Goal: Book appointment/travel/reservation

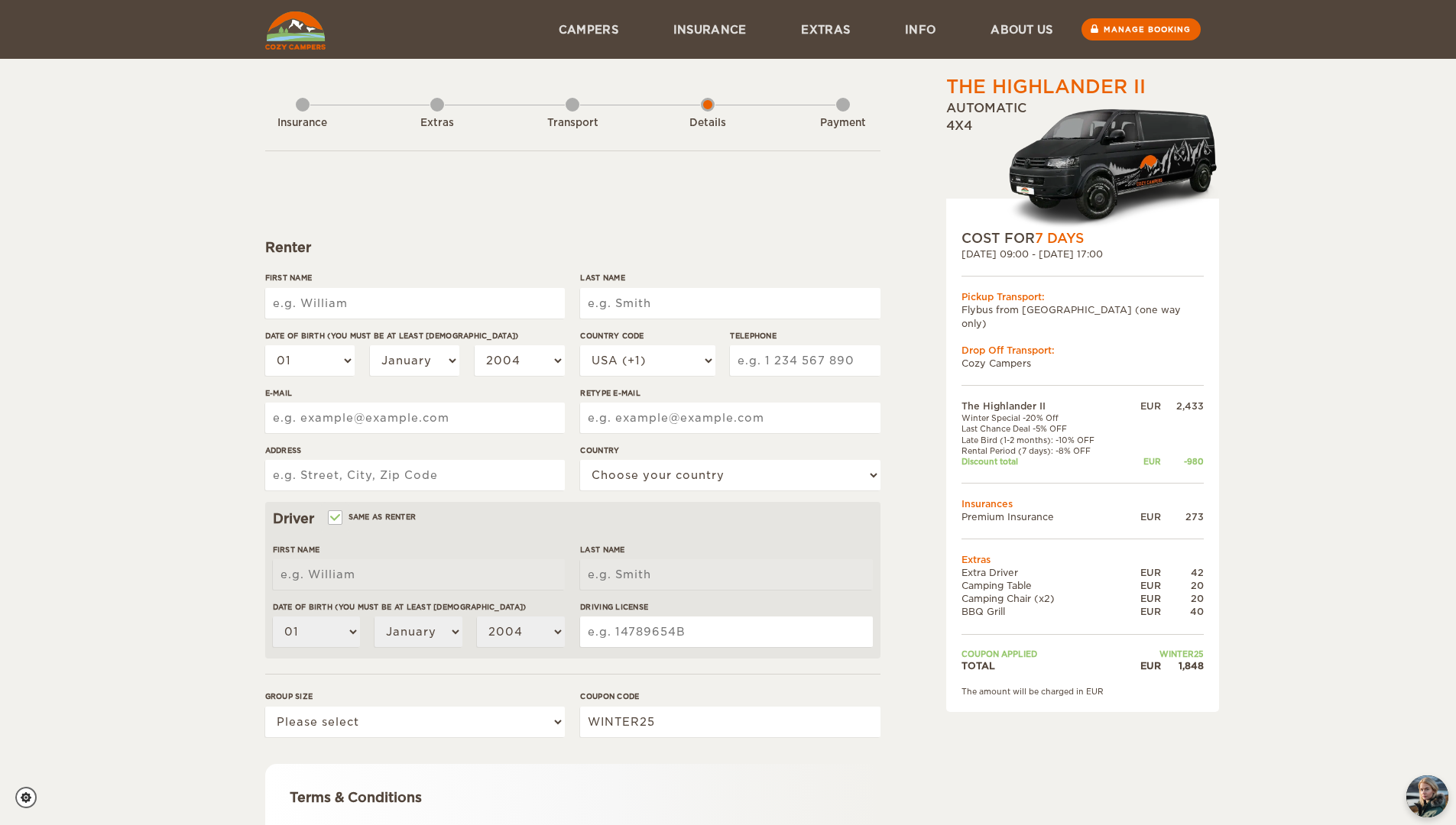
click at [380, 307] on input "First Name" at bounding box center [415, 303] width 300 height 31
type input "[PERSON_NAME]"
type input "4753527258"
type input "[EMAIL_ADDRESS][PERSON_NAME][DOMAIN_NAME]"
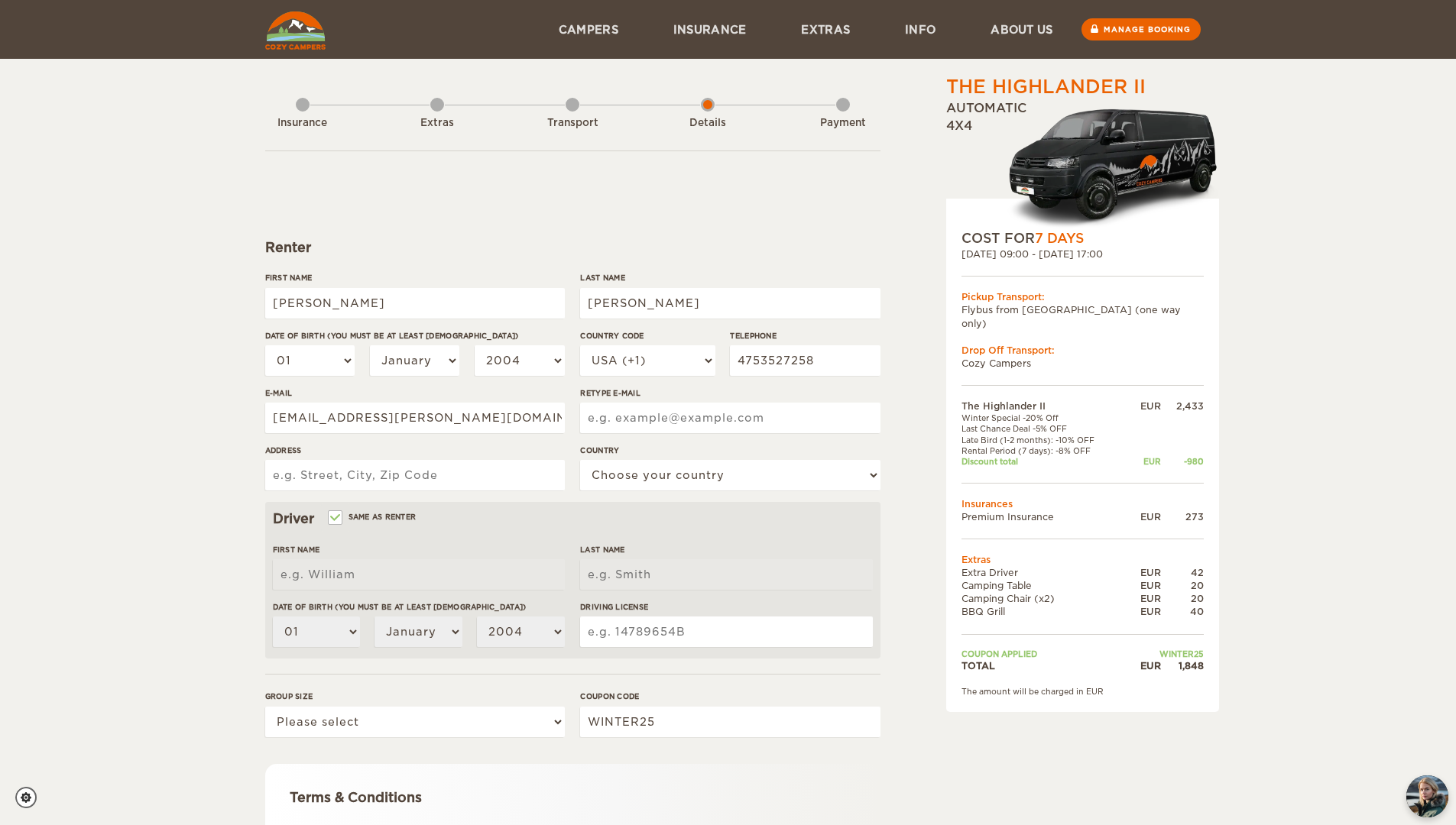
type input "[EMAIL_ADDRESS][PERSON_NAME][DOMAIN_NAME]"
type input "[STREET_ADDRESS]"
select select "222"
type input "[PERSON_NAME]"
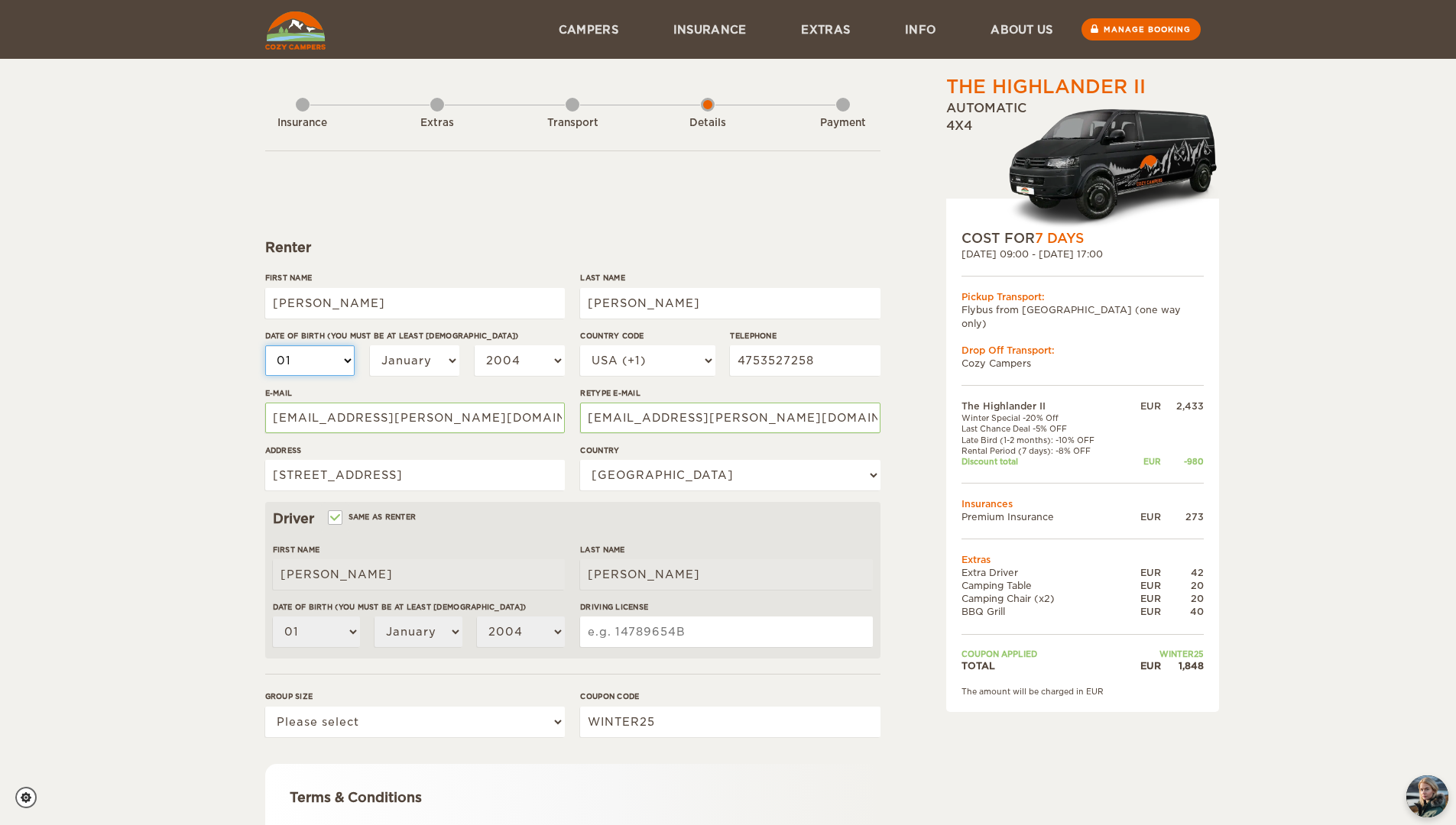
click at [341, 364] on select "01 02 03 04 05 06 07 08 09 10 11 12 13 14 15 16 17 18 19 20 21 22 23 24 25 26 2…" at bounding box center [310, 360] width 90 height 31
select select "31"
click at [265, 346] on select "01 02 03 04 05 06 07 08 09 10 11 12 13 14 15 16 17 18 19 20 21 22 23 24 25 26 2…" at bounding box center [310, 360] width 90 height 31
select select "31"
click at [422, 365] on select "January February March April May June July August September October November De…" at bounding box center [415, 360] width 90 height 31
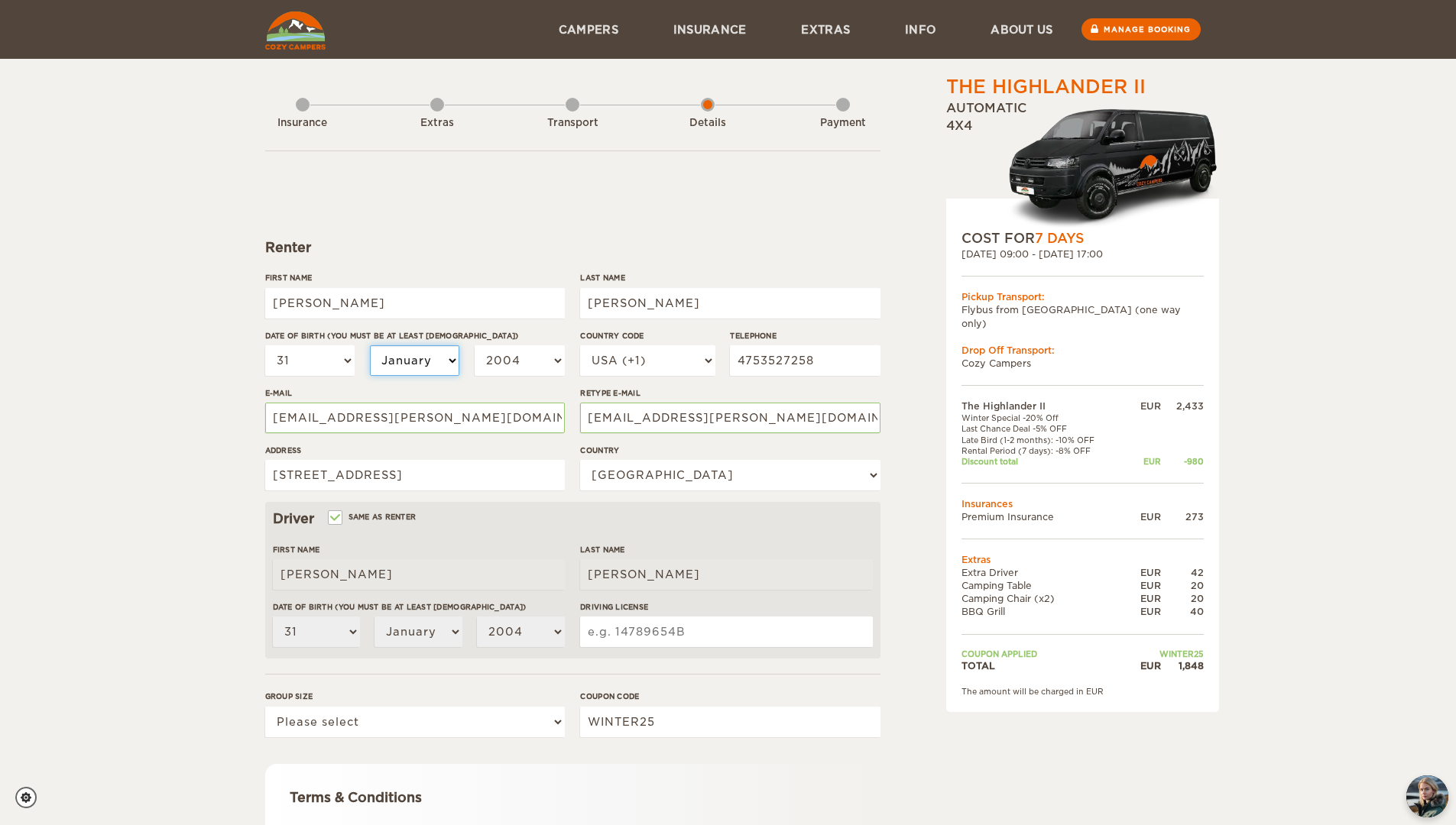
select select "07"
click at [370, 346] on select "January February March April May June July August September October November De…" at bounding box center [415, 360] width 90 height 31
select select "07"
click at [548, 360] on select "2004 2003 2002 2001 2000 1999 1998 1997 1996 1995 1994 1993 1992 1991 1990 1989…" at bounding box center [519, 360] width 90 height 31
select select "1993"
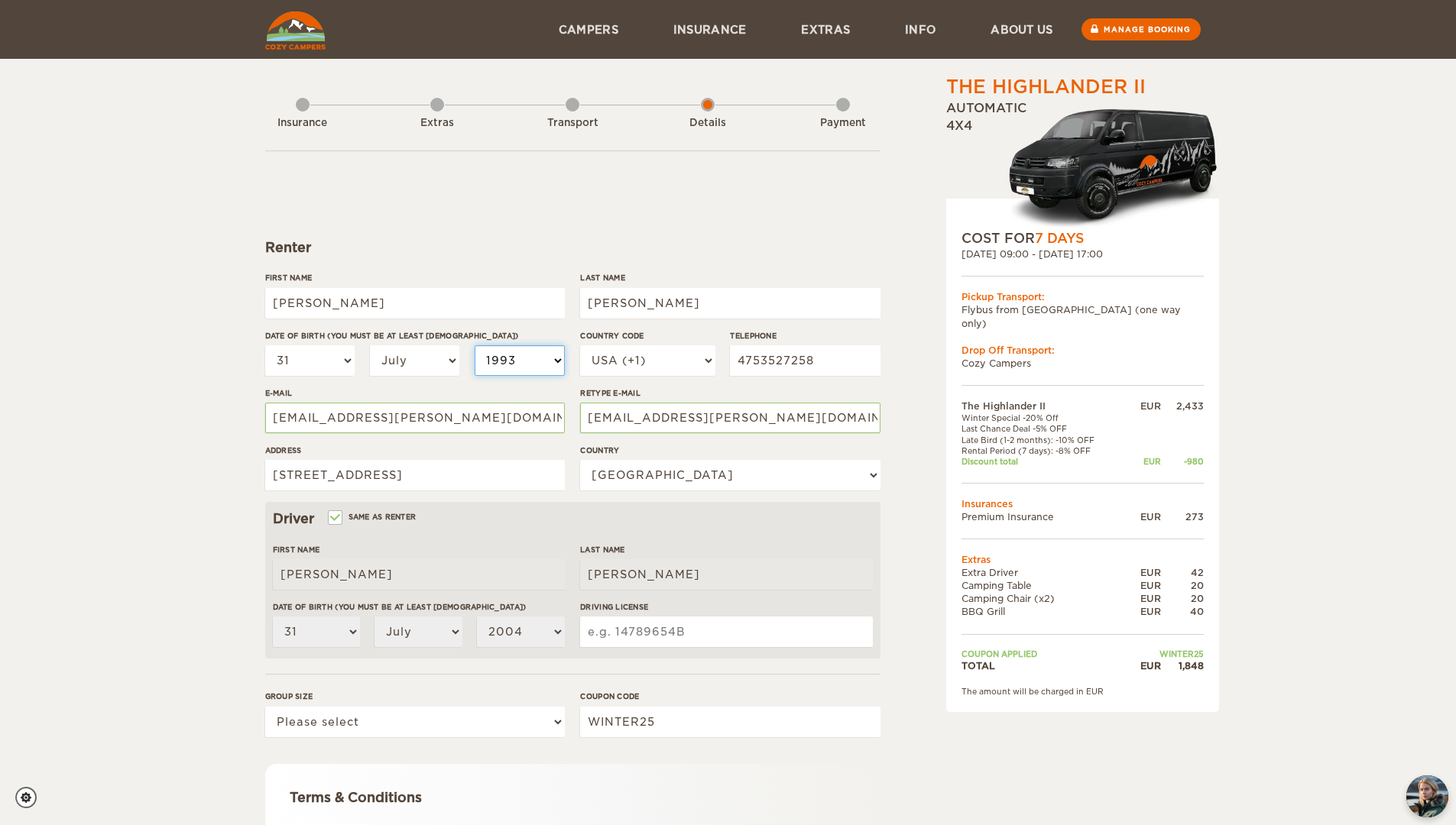
click at [474, 346] on select "2004 2003 2002 2001 2000 1999 1998 1997 1996 1995 1994 1993 1992 1991 1990 1989…" at bounding box center [519, 360] width 90 height 31
select select "1993"
click at [342, 519] on label "Same as renter" at bounding box center [373, 517] width 87 height 14
click at [340, 519] on input "Same as renter" at bounding box center [334, 518] width 10 height 10
checkbox input "false"
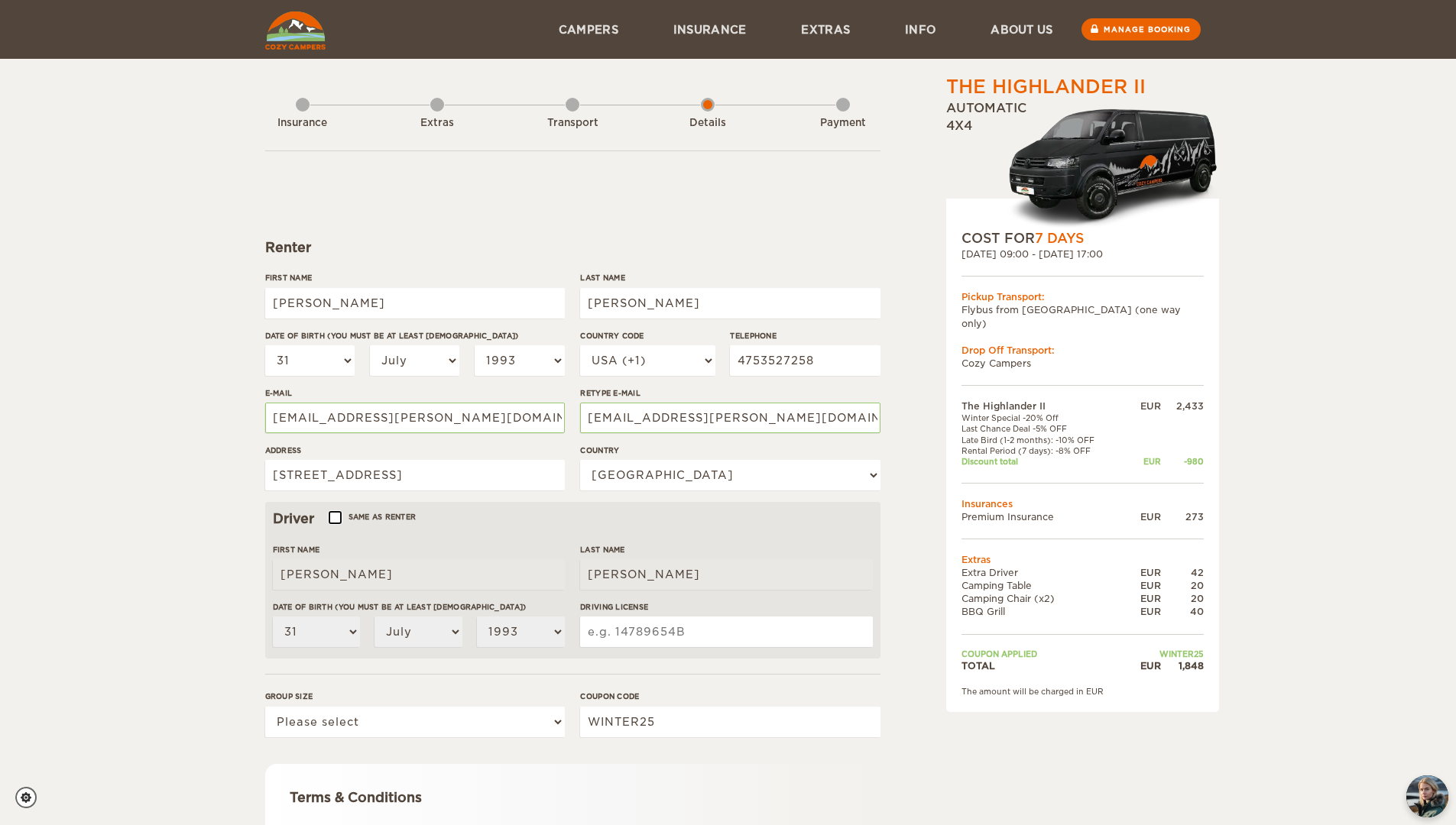
select select
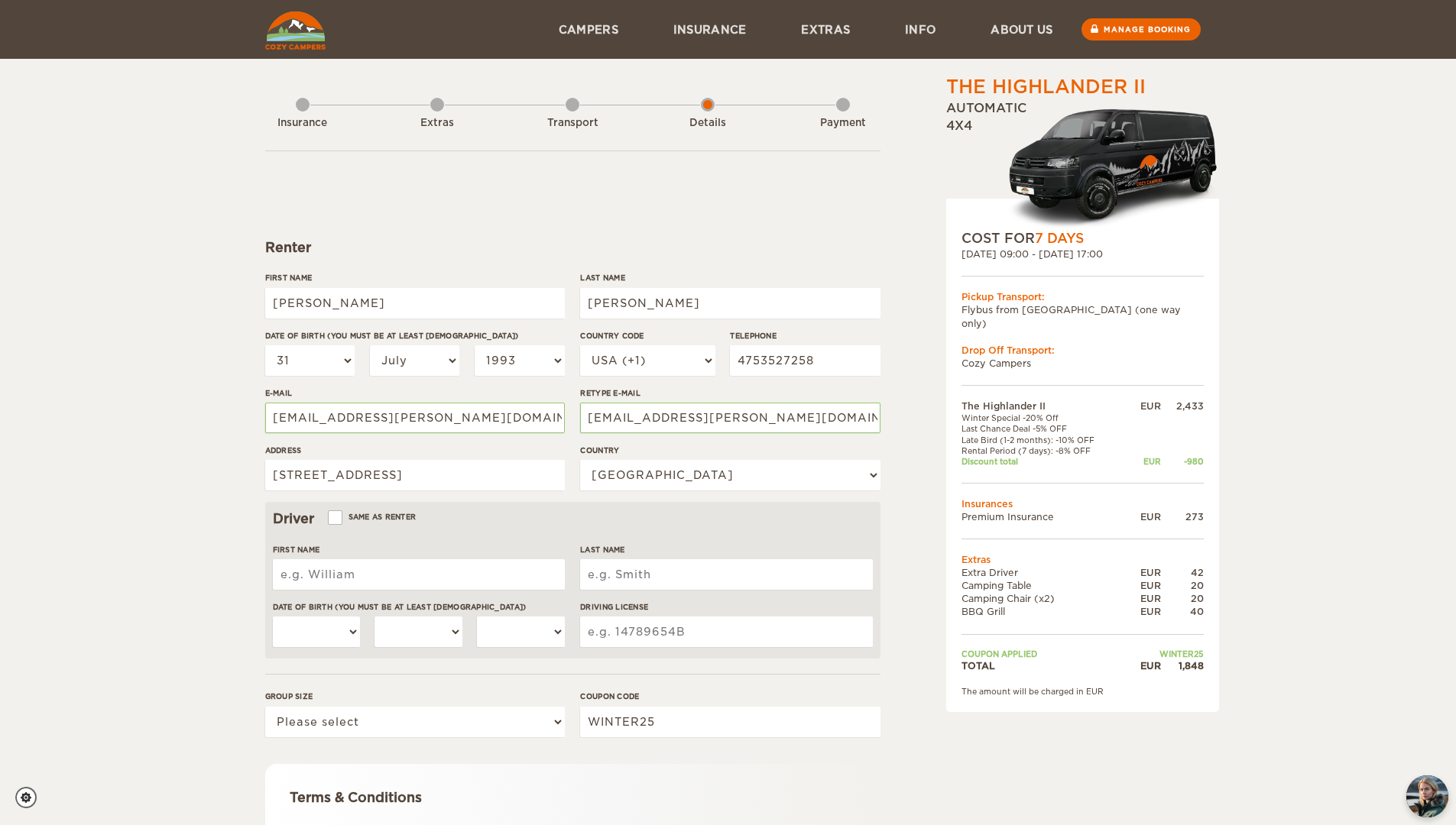
click at [342, 519] on label "Same as renter" at bounding box center [373, 517] width 87 height 14
click at [340, 519] on input "Same as renter" at bounding box center [334, 518] width 10 height 10
checkbox input "true"
type input "[PERSON_NAME]"
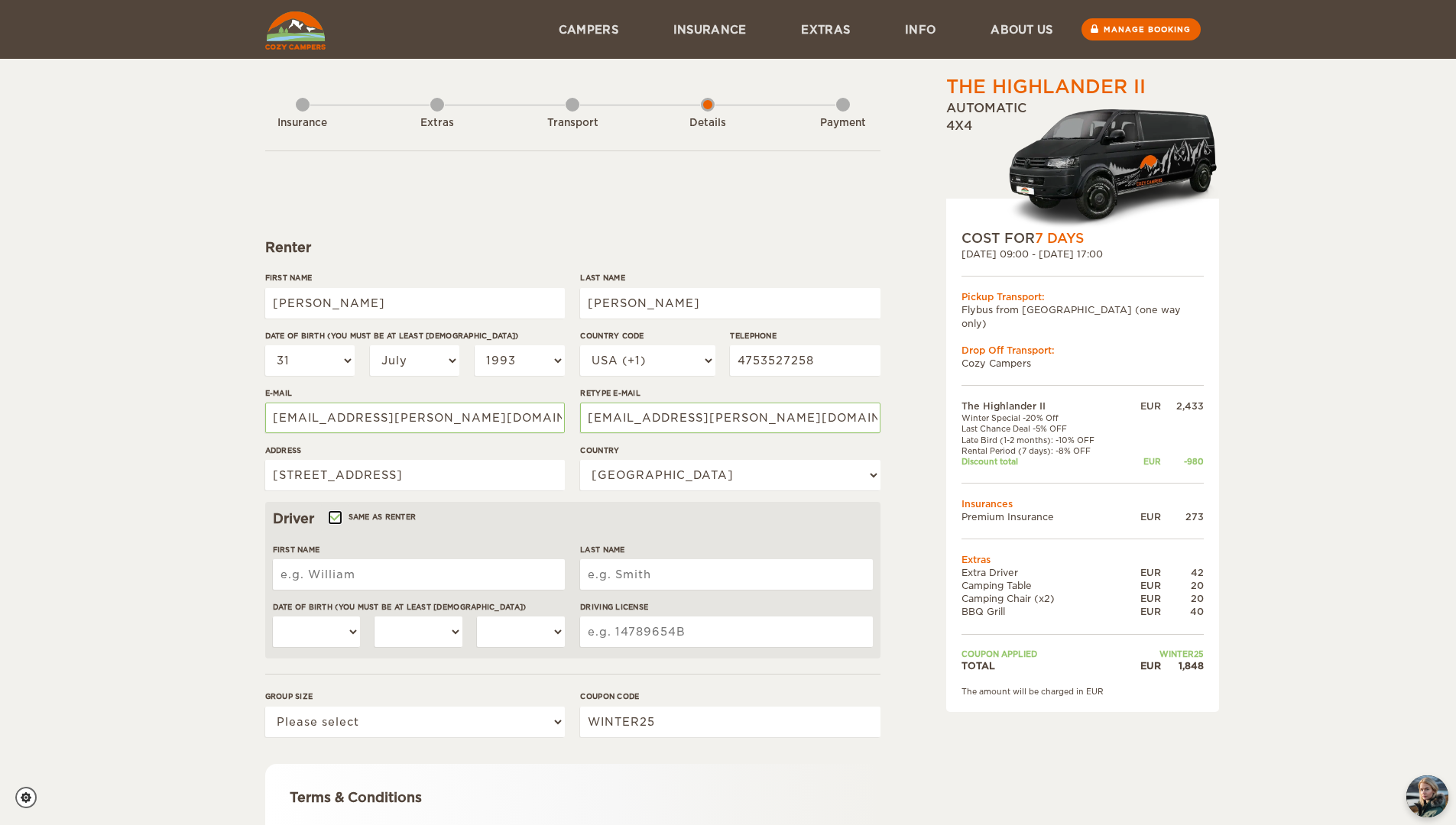
select select "31"
select select "07"
select select "1993"
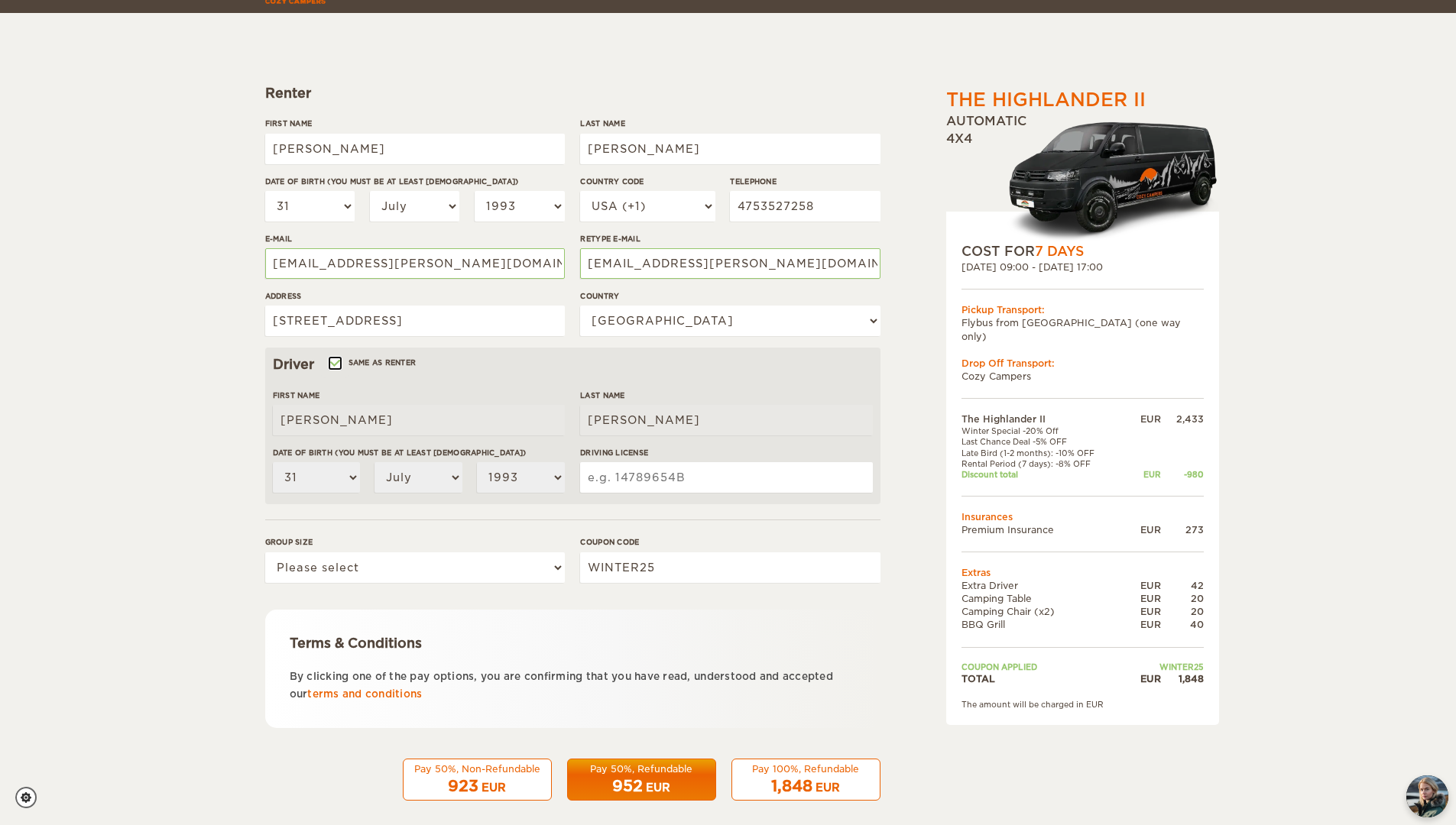
scroll to position [168, 0]
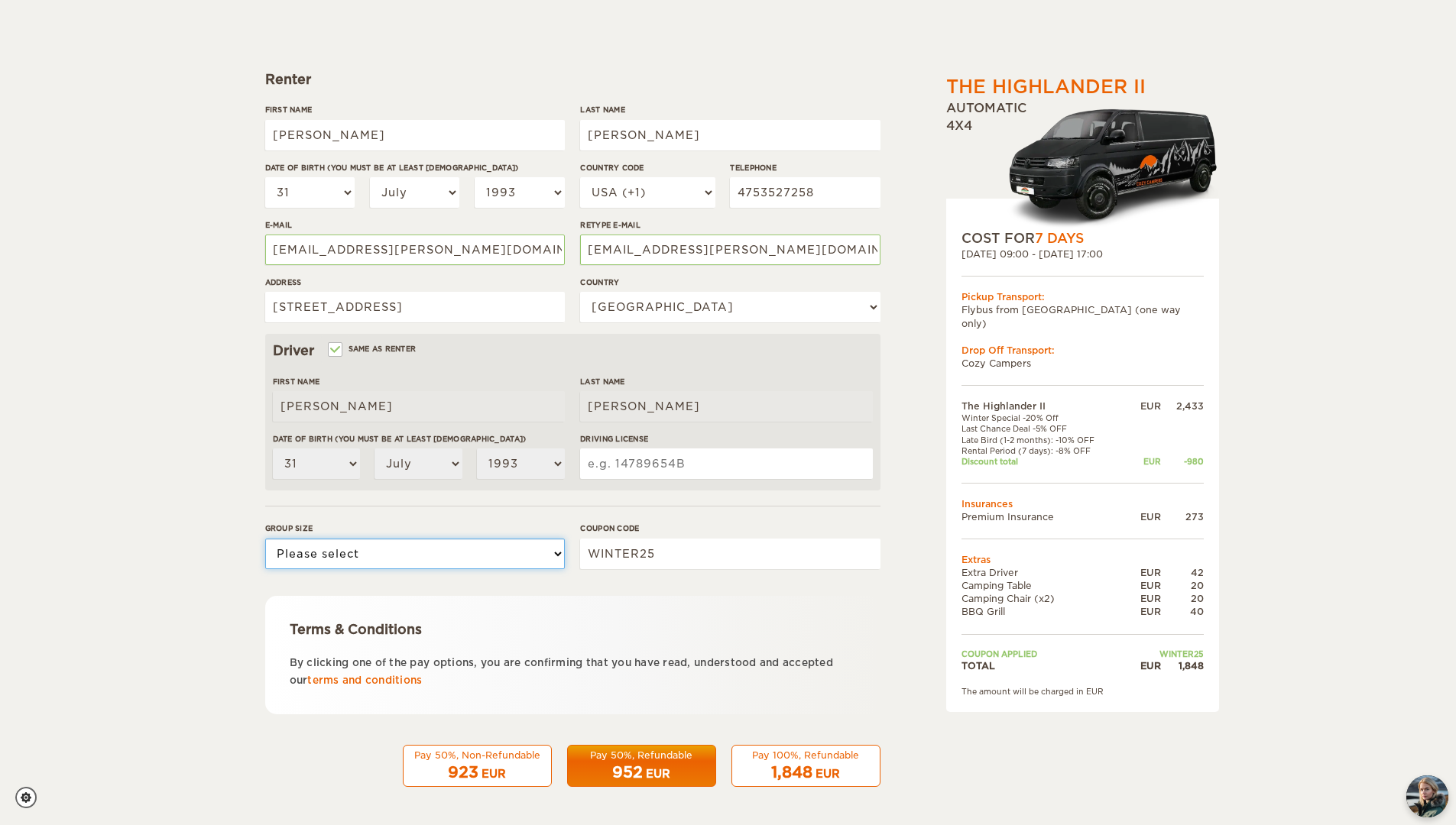
click at [541, 558] on select "Please select 1 2" at bounding box center [415, 554] width 300 height 31
select select "2"
click at [265, 539] on select "Please select 1 2" at bounding box center [415, 554] width 300 height 31
click at [625, 466] on input "Driving License" at bounding box center [726, 464] width 292 height 31
type input "C16614066"
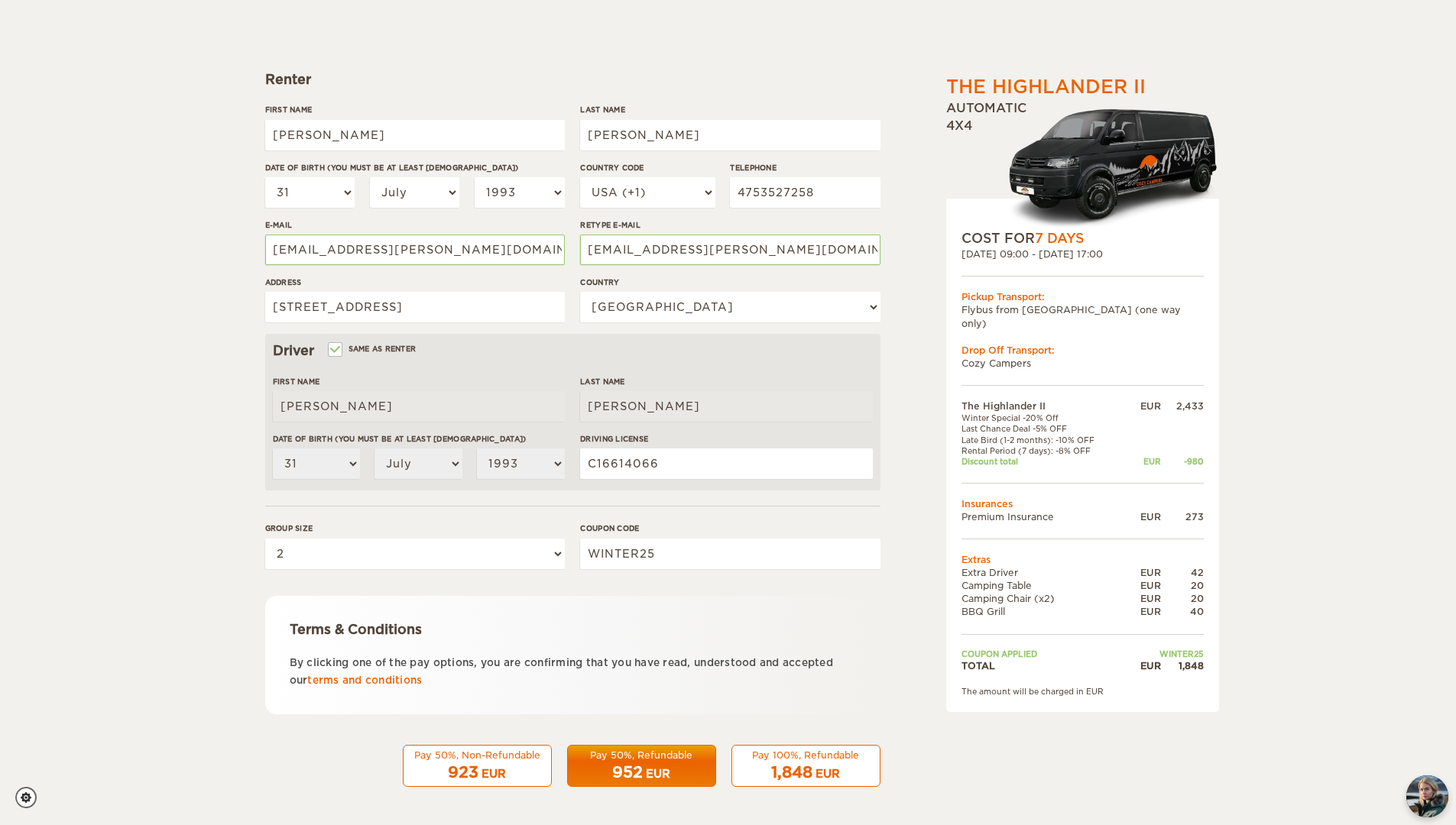
click at [648, 768] on div "EUR" at bounding box center [659, 773] width 25 height 15
